Goal: Task Accomplishment & Management: Use online tool/utility

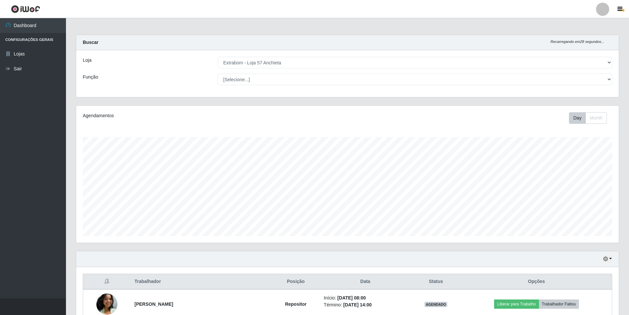
select select "470"
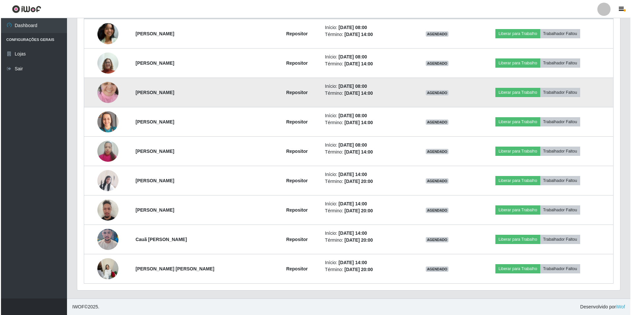
scroll to position [204, 0]
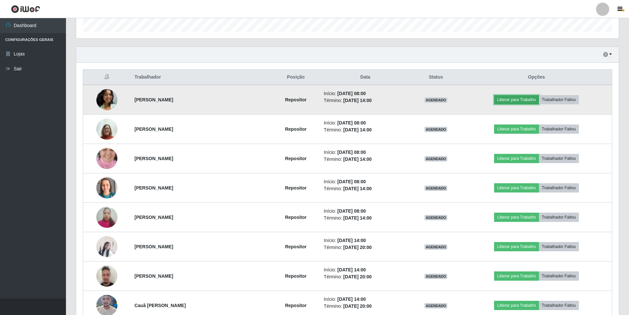
click at [512, 100] on button "Liberar para Trabalho" at bounding box center [516, 99] width 45 height 9
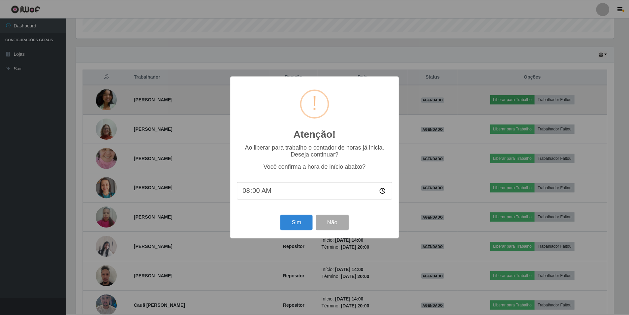
scroll to position [137, 539]
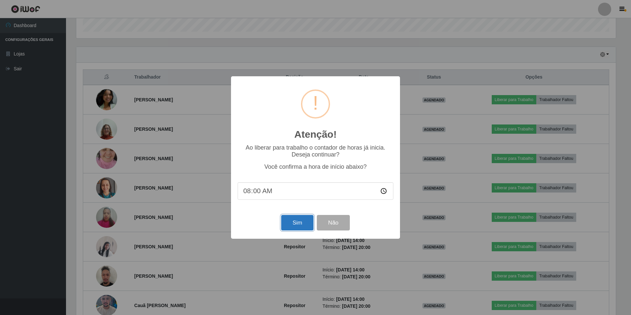
click at [301, 220] on button "Sim" at bounding box center [297, 223] width 32 height 16
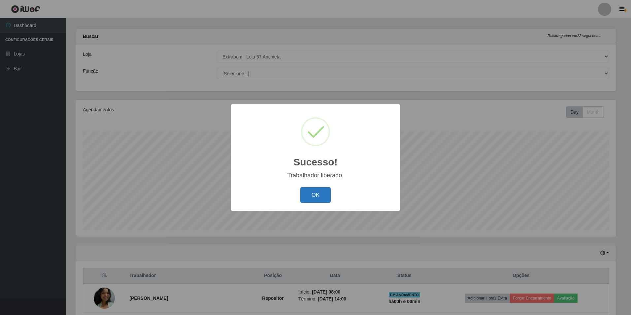
click at [314, 196] on button "OK" at bounding box center [315, 195] width 31 height 16
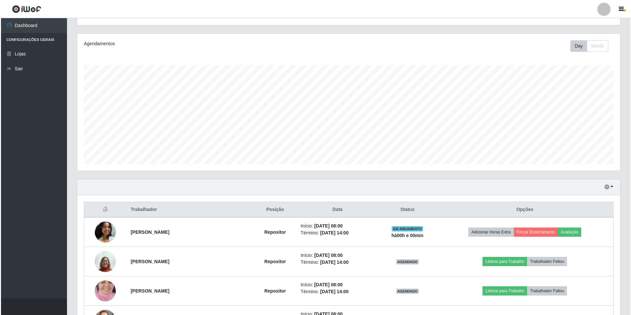
scroll to position [138, 0]
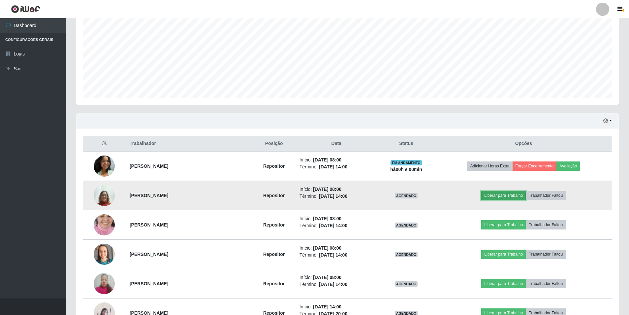
click at [499, 195] on button "Liberar para Trabalho" at bounding box center [503, 195] width 45 height 9
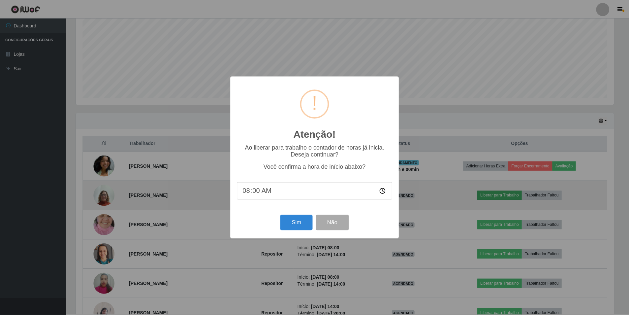
scroll to position [137, 539]
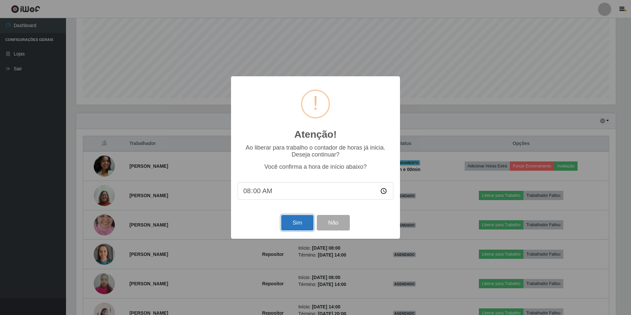
click at [296, 225] on button "Sim" at bounding box center [297, 223] width 32 height 16
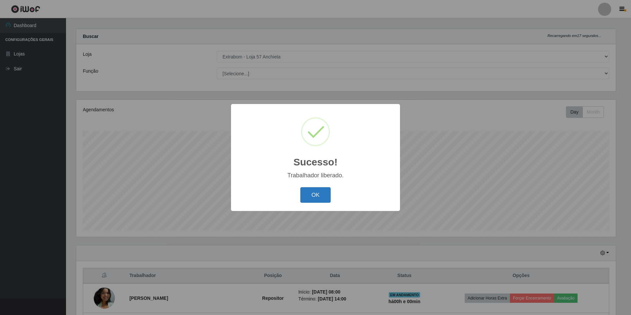
click at [325, 197] on button "OK" at bounding box center [315, 195] width 31 height 16
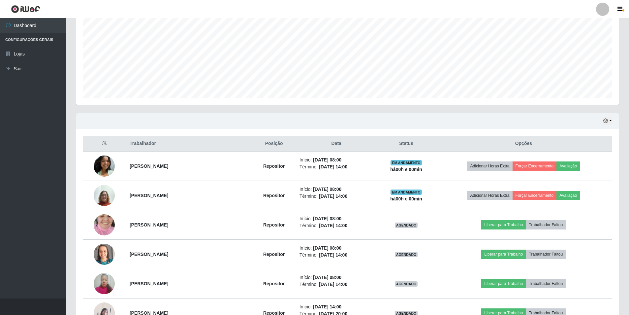
scroll to position [204, 0]
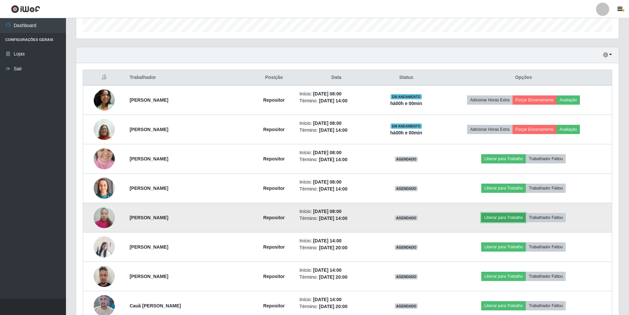
click at [497, 216] on button "Liberar para Trabalho" at bounding box center [503, 217] width 45 height 9
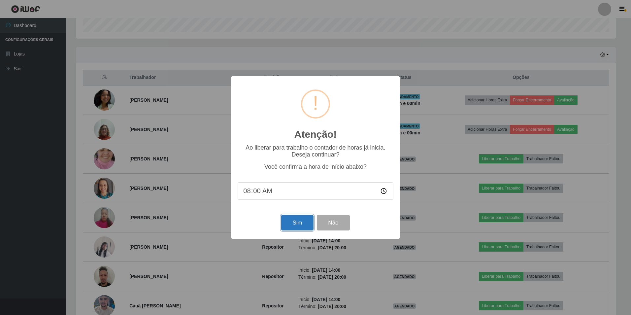
click at [294, 226] on button "Sim" at bounding box center [297, 223] width 32 height 16
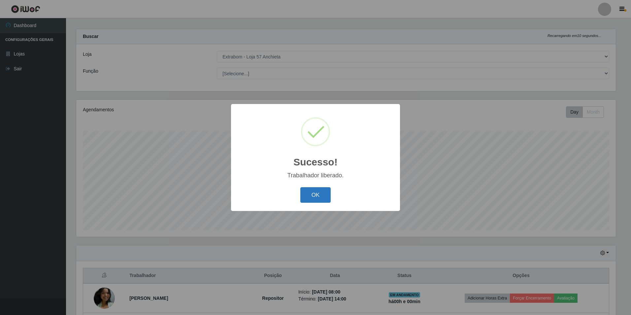
click at [313, 199] on button "OK" at bounding box center [315, 195] width 31 height 16
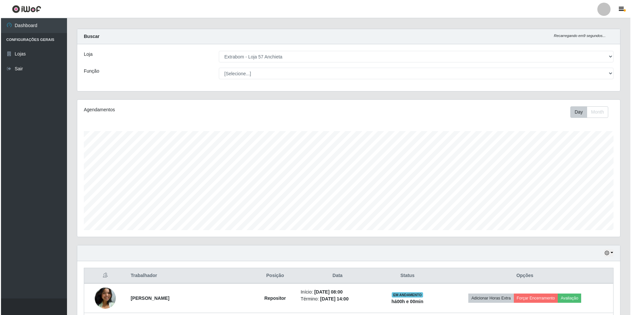
scroll to position [138, 0]
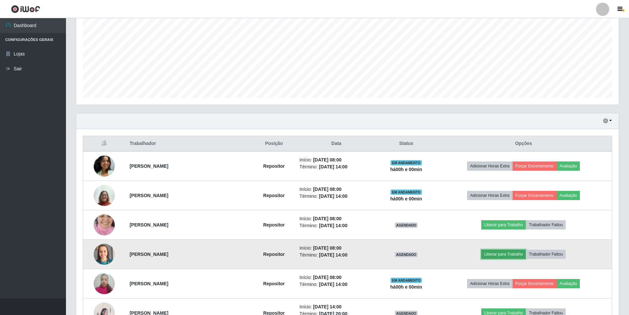
click at [499, 251] on button "Liberar para Trabalho" at bounding box center [503, 253] width 45 height 9
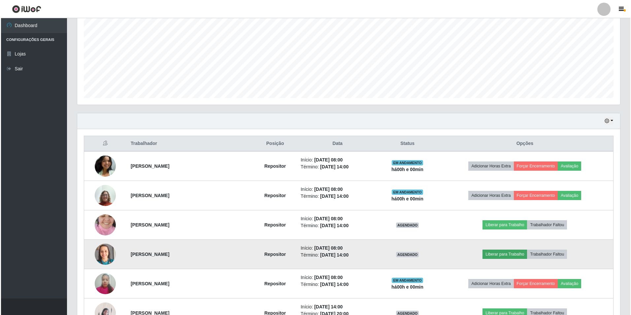
scroll to position [0, 0]
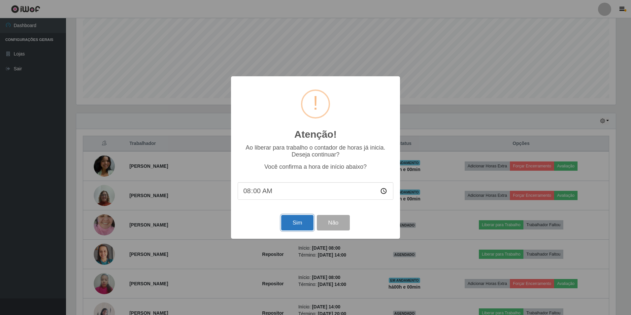
click at [290, 226] on button "Sim" at bounding box center [297, 223] width 32 height 16
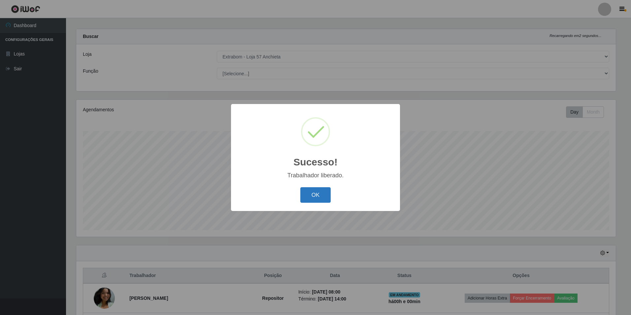
click at [313, 188] on button "OK" at bounding box center [315, 195] width 31 height 16
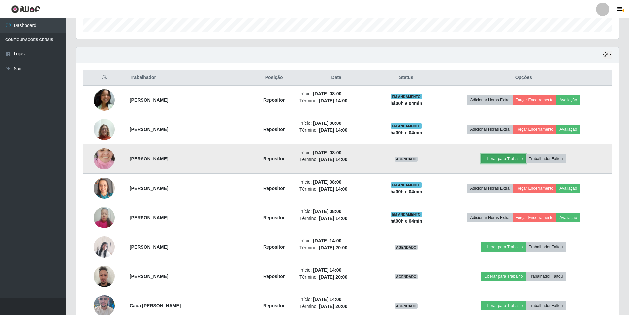
click at [494, 156] on button "Liberar para Trabalho" at bounding box center [503, 158] width 45 height 9
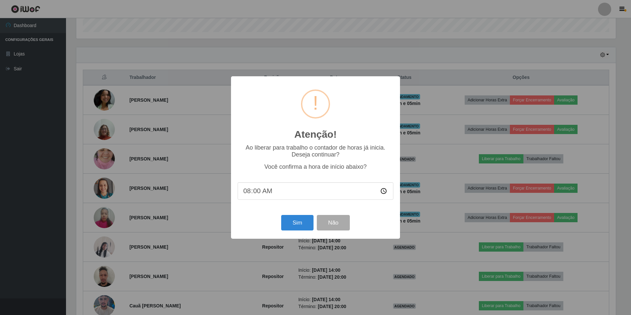
click at [261, 189] on input "08:00" at bounding box center [315, 190] width 156 height 17
click at [261, 193] on input "08:00" at bounding box center [315, 190] width 156 height 17
drag, startPoint x: 259, startPoint y: 193, endPoint x: 255, endPoint y: 195, distance: 4.6
click at [259, 193] on input "08:00" at bounding box center [315, 190] width 156 height 17
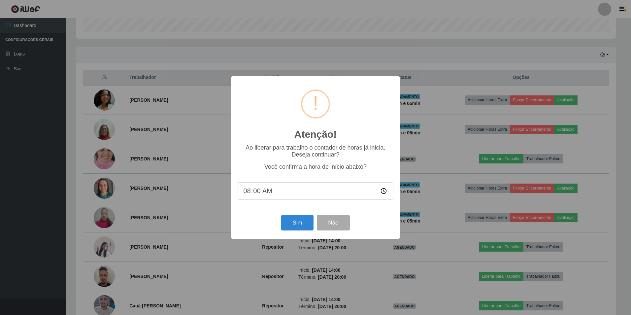
click at [255, 195] on input "08:00" at bounding box center [315, 190] width 156 height 17
type input "08:05"
click at [300, 223] on button "Sim" at bounding box center [297, 223] width 32 height 16
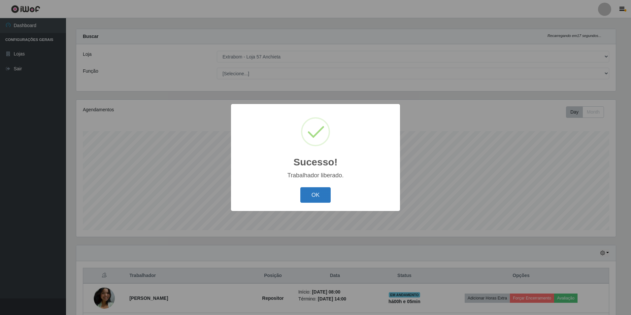
click at [306, 199] on button "OK" at bounding box center [315, 195] width 31 height 16
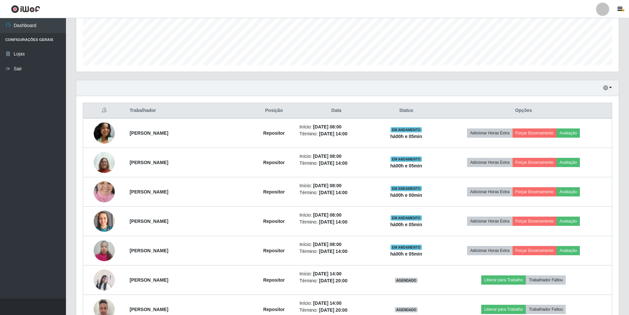
scroll to position [270, 0]
